Goal: Task Accomplishment & Management: Manage account settings

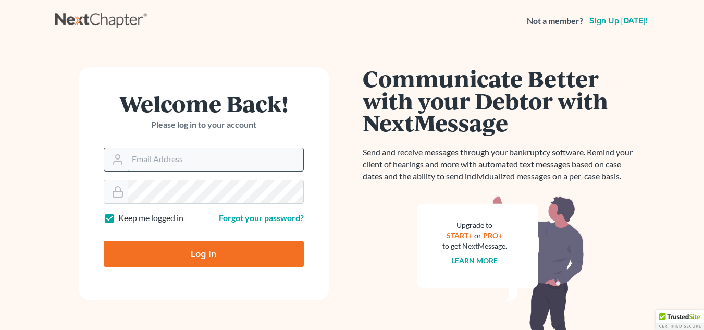
click at [168, 161] on input "Email Address" at bounding box center [216, 159] width 176 height 23
type input "[PERSON_NAME][EMAIL_ADDRESS][DOMAIN_NAME]"
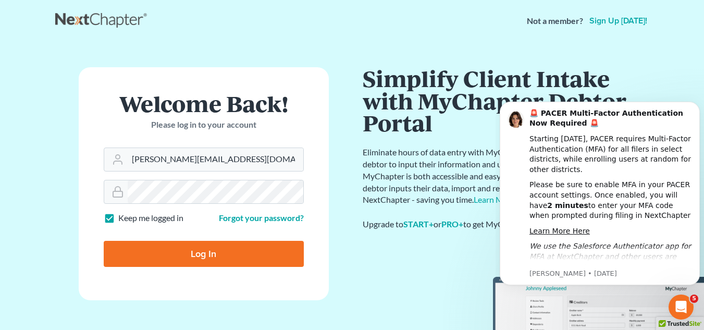
click at [203, 256] on input "Log In" at bounding box center [204, 254] width 200 height 26
type input "Thinking..."
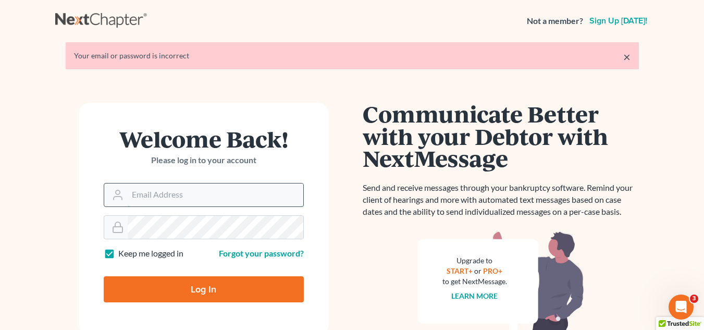
click at [160, 198] on input "Email Address" at bounding box center [216, 195] width 176 height 23
type input "[PERSON_NAME][EMAIL_ADDRESS][DOMAIN_NAME]"
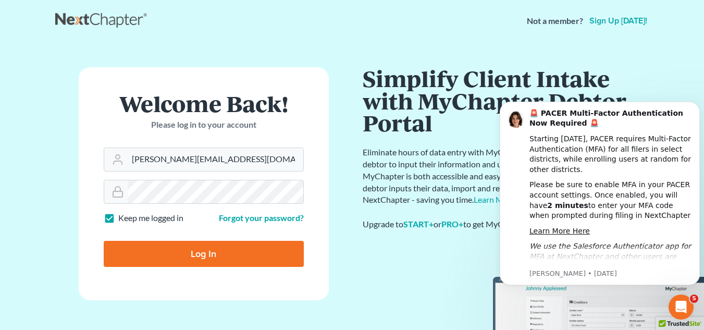
click at [188, 249] on input "Log In" at bounding box center [204, 254] width 200 height 26
type input "Thinking..."
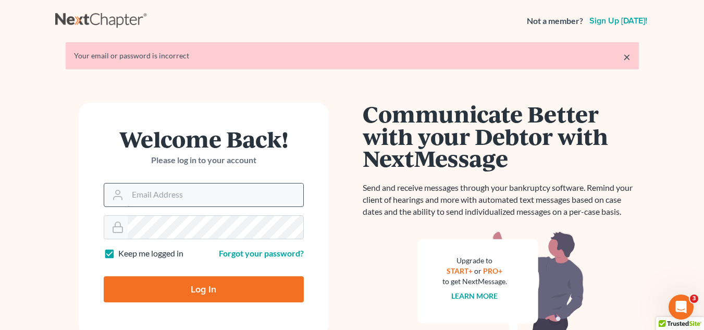
drag, startPoint x: 154, startPoint y: 197, endPoint x: 157, endPoint y: 202, distance: 6.1
click at [154, 197] on input "Email Address" at bounding box center [216, 195] width 176 height 23
type input "[PERSON_NAME][EMAIL_ADDRESS][DOMAIN_NAME]"
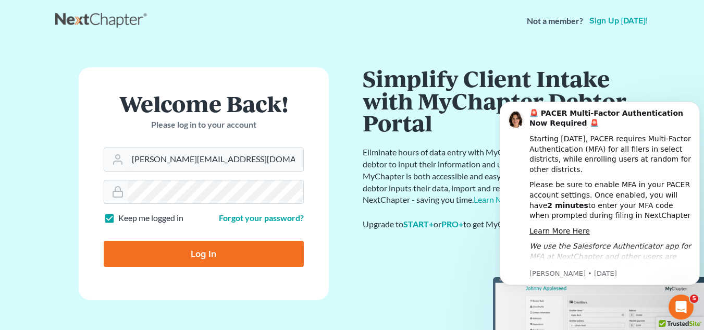
click at [194, 250] on input "Log In" at bounding box center [204, 254] width 200 height 26
type input "Thinking..."
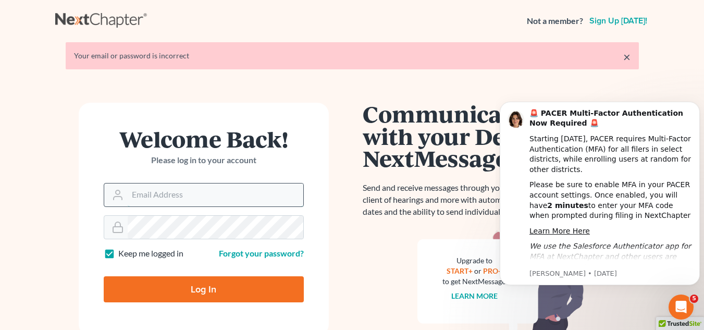
click at [170, 198] on input "Email Address" at bounding box center [216, 195] width 176 height 23
type input "[PERSON_NAME][EMAIL_ADDRESS][DOMAIN_NAME]"
